Goal: Use online tool/utility: Use online tool/utility

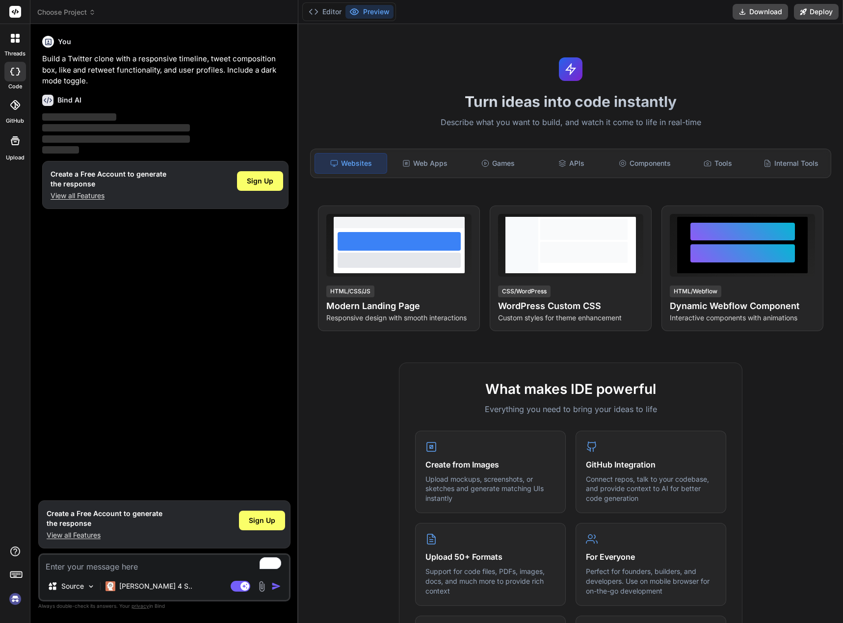
type textarea "x"
click at [436, 161] on div "Web Apps" at bounding box center [424, 163] width 71 height 21
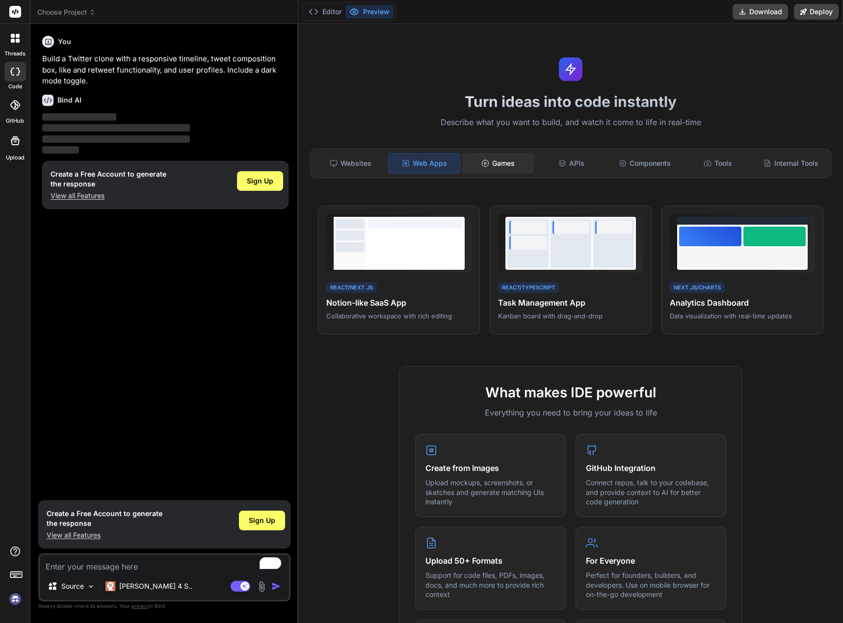
click at [493, 170] on div "Games" at bounding box center [497, 163] width 71 height 21
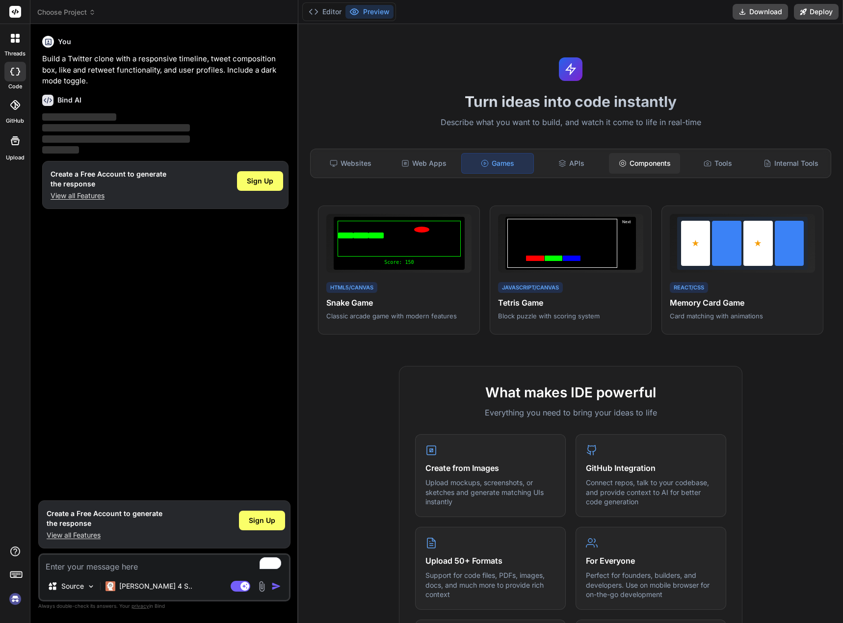
click at [609, 169] on div "Components" at bounding box center [644, 163] width 71 height 21
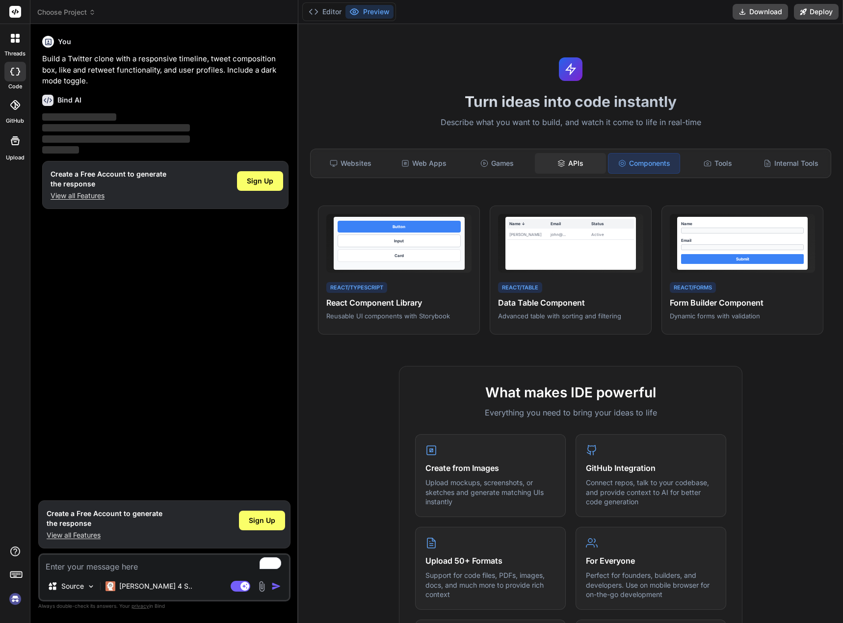
click at [559, 172] on div "APIs" at bounding box center [570, 163] width 71 height 21
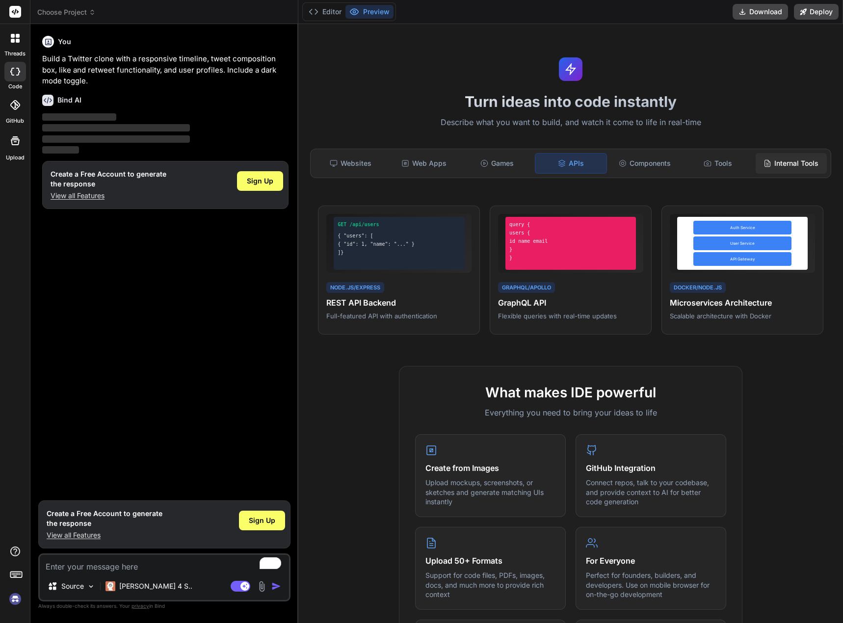
click at [756, 168] on div "Internal Tools" at bounding box center [791, 163] width 71 height 21
